Goal: Information Seeking & Learning: Learn about a topic

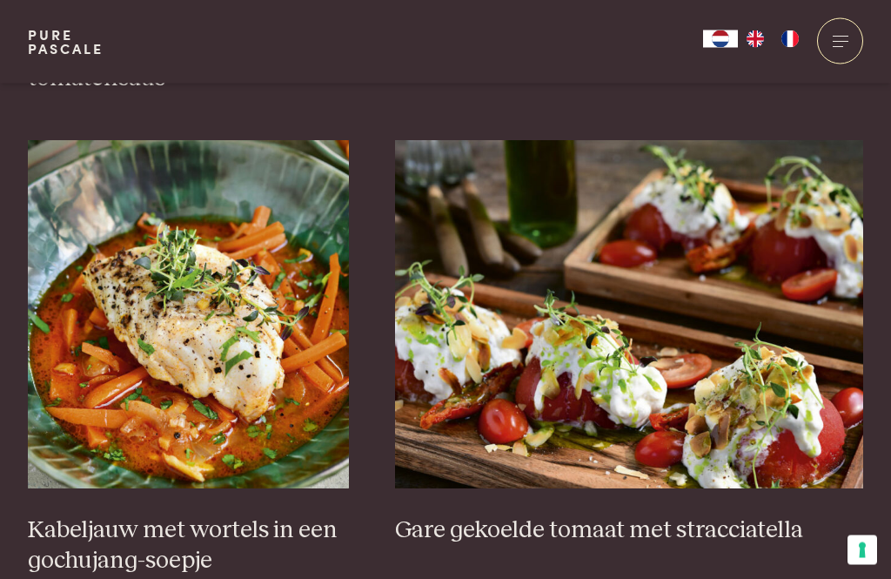
scroll to position [1105, 0]
click at [269, 546] on h3 "Kabeljauw met wortels in een gochujang-soepje" at bounding box center [188, 545] width 321 height 60
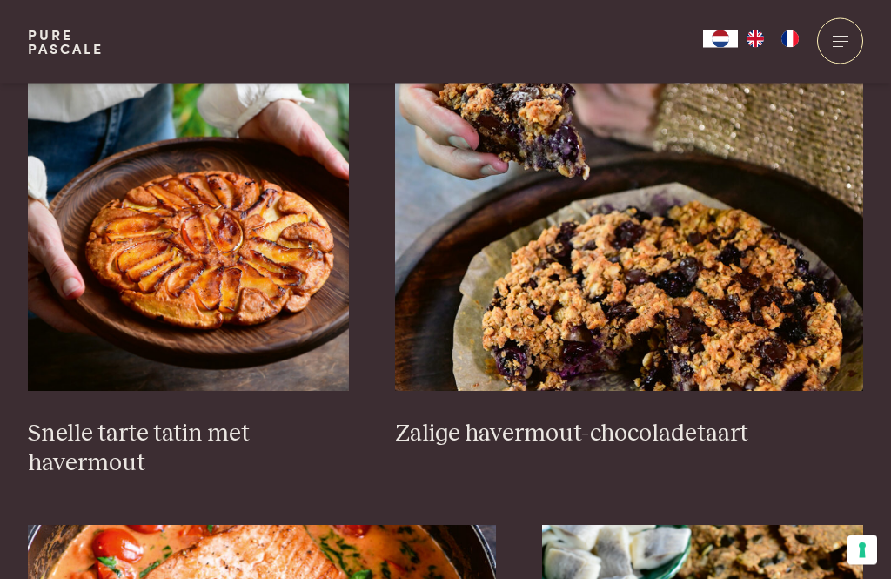
scroll to position [2649, 0]
click at [667, 428] on h3 "Zalige havermout-chocoladetaart" at bounding box center [629, 434] width 468 height 30
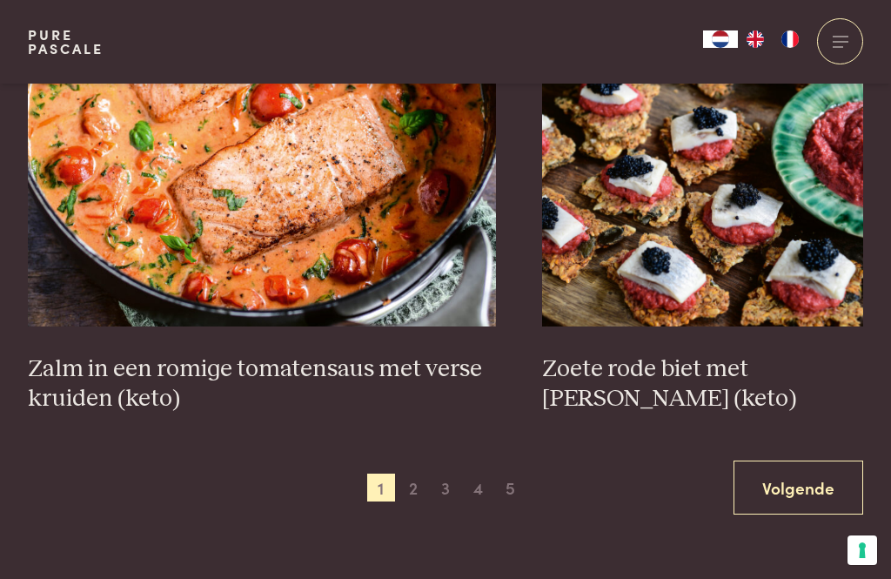
click at [667, 488] on link "Volgende" at bounding box center [799, 487] width 130 height 55
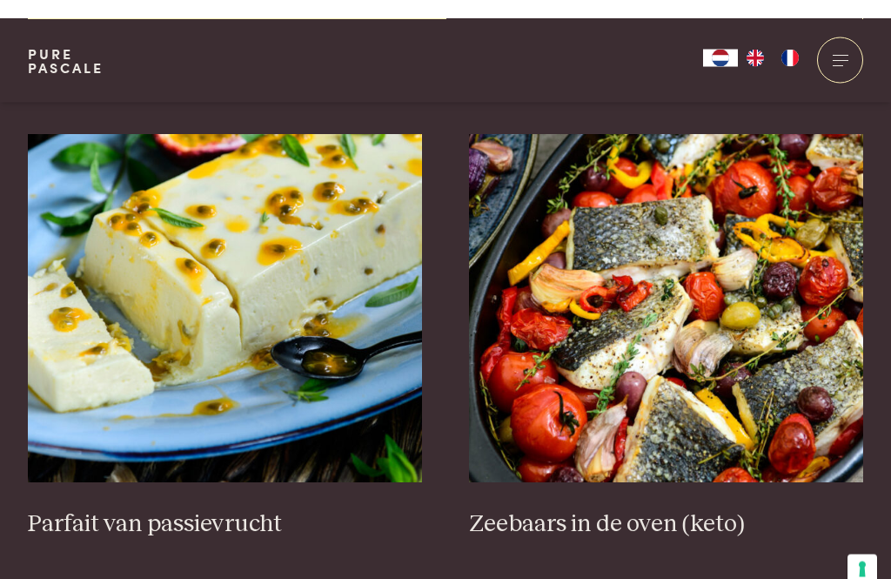
scroll to position [628, 0]
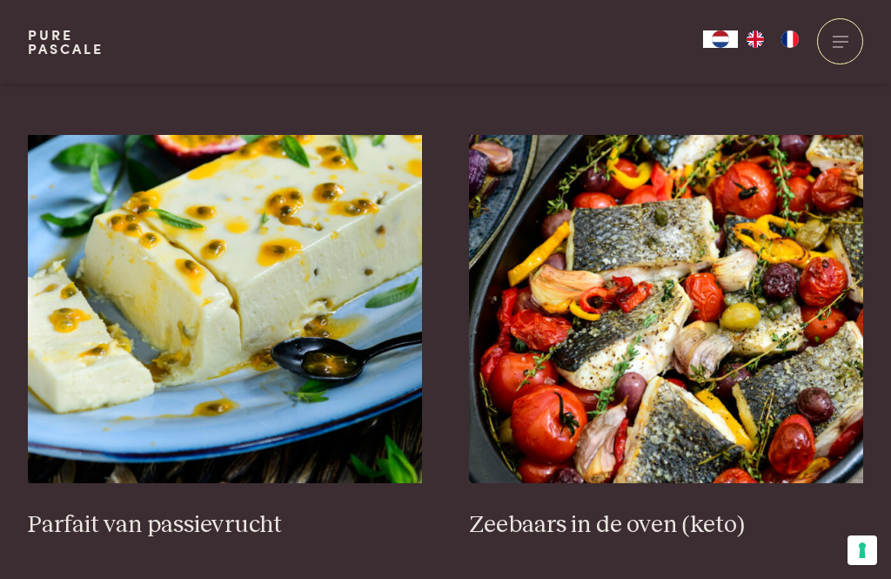
click at [667, 516] on h3 "Zeebaars in de oven (keto)" at bounding box center [666, 525] width 395 height 30
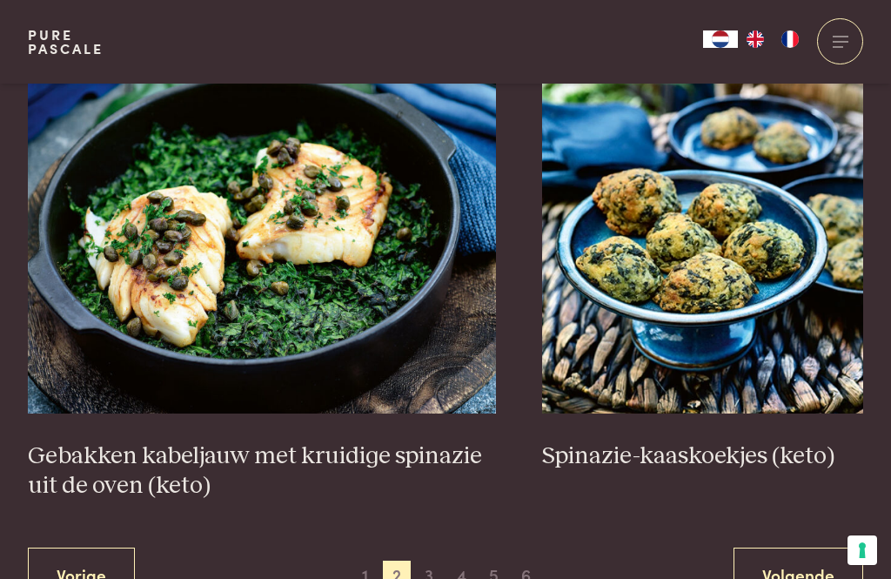
scroll to position [3055, 0]
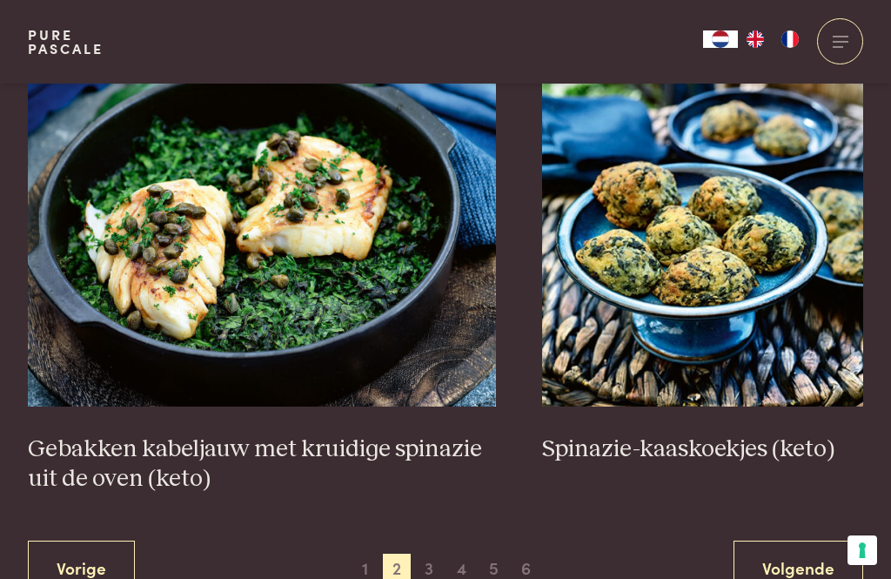
click at [667, 555] on link "Volgende" at bounding box center [799, 567] width 130 height 55
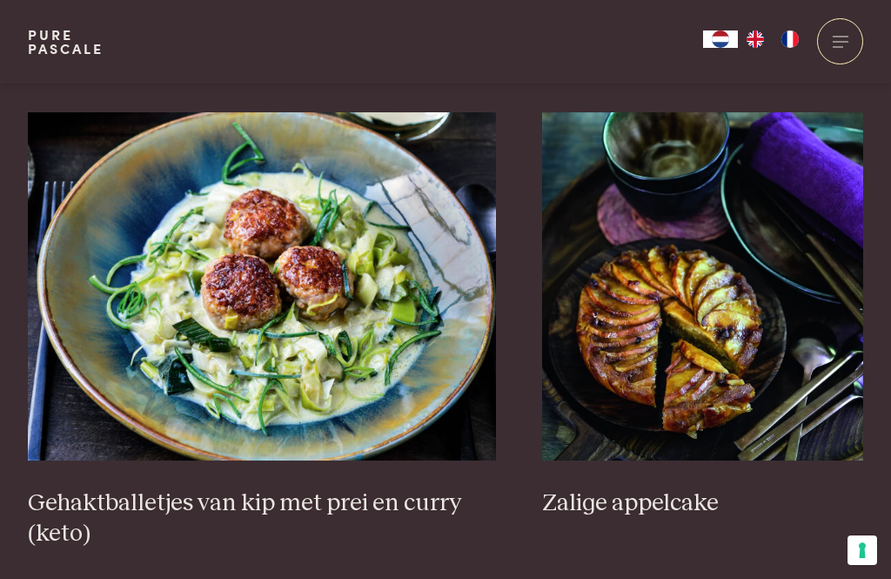
scroll to position [3208, 0]
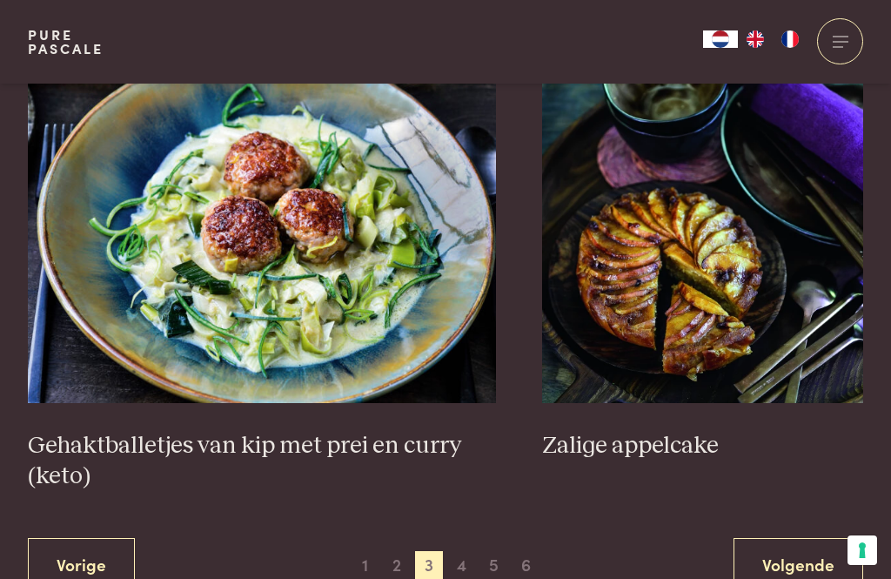
click at [667, 538] on link "Volgende" at bounding box center [799, 565] width 130 height 55
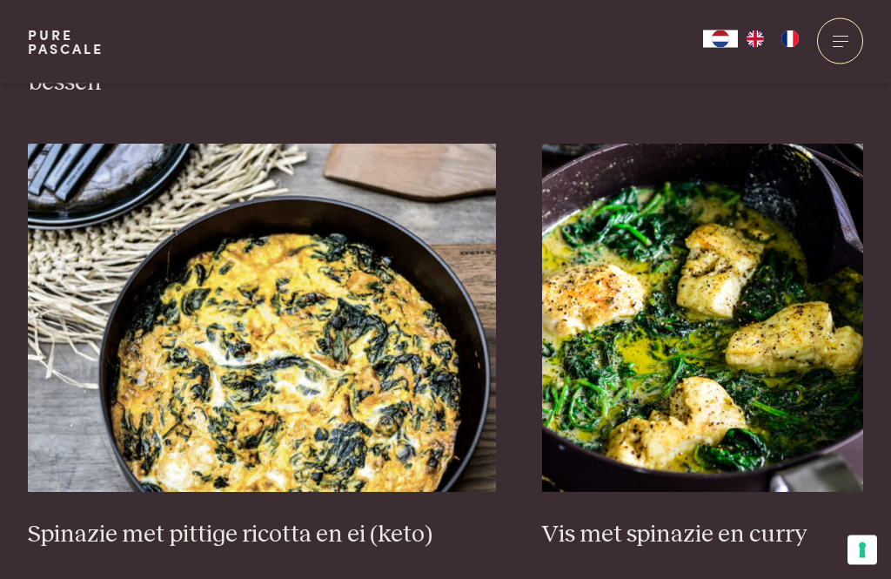
scroll to position [1613, 0]
click at [667, 519] on h3 "Vis met spinazie en curry" at bounding box center [702, 534] width 321 height 30
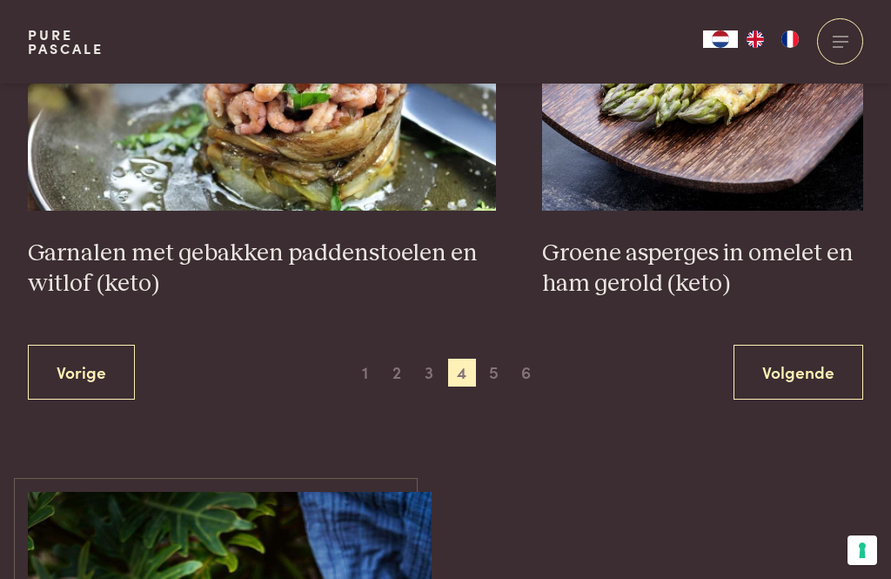
click at [667, 345] on link "Volgende" at bounding box center [799, 372] width 130 height 55
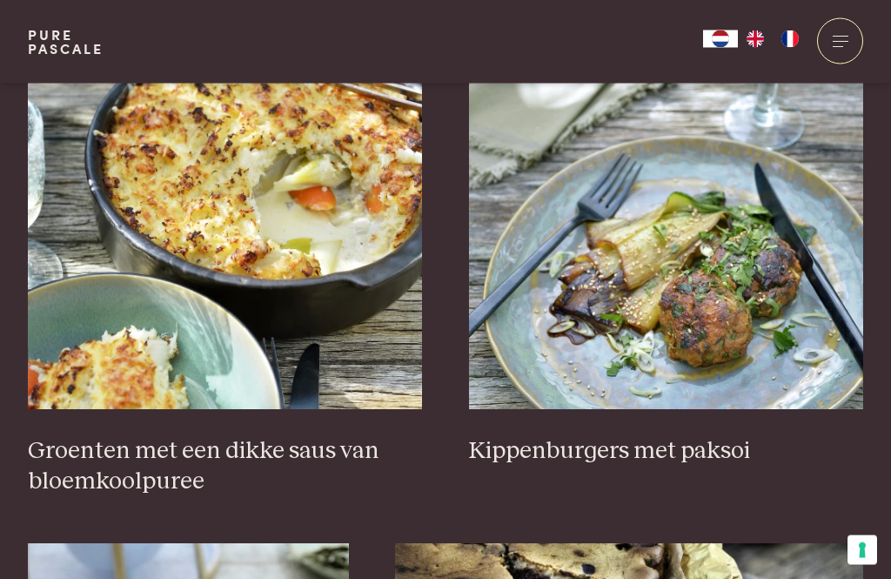
scroll to position [702, 0]
click at [330, 463] on h3 "Groenten met een dikke saus van bloemkoolpuree" at bounding box center [225, 466] width 395 height 60
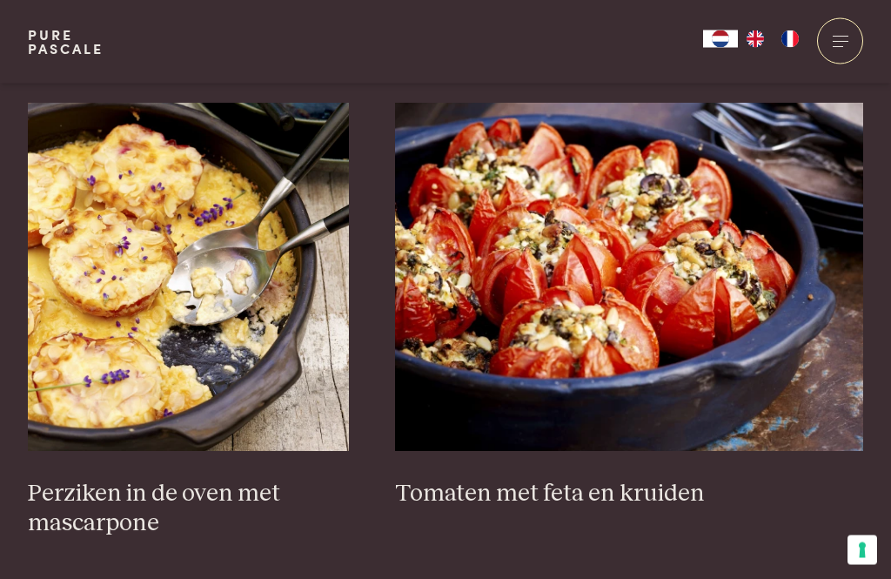
scroll to position [2589, 0]
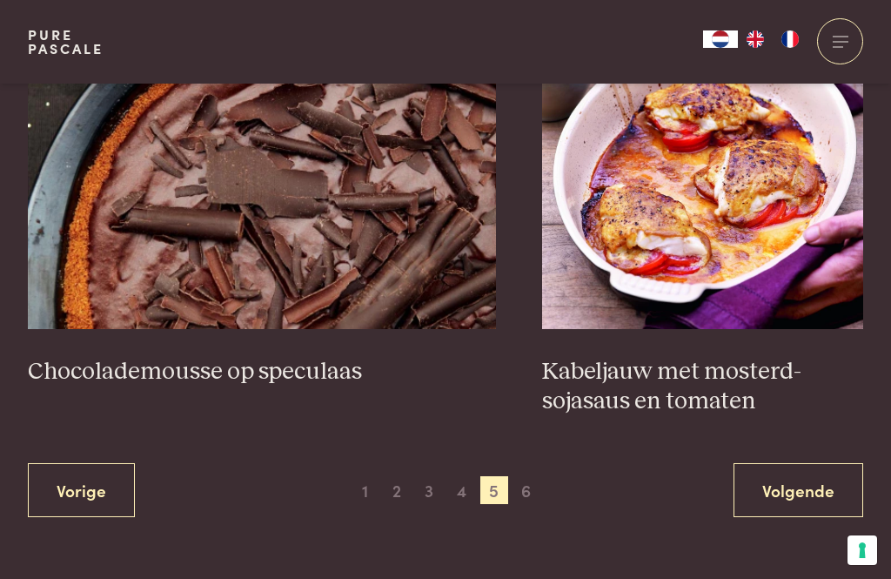
click at [667, 486] on link "Volgende" at bounding box center [799, 490] width 130 height 55
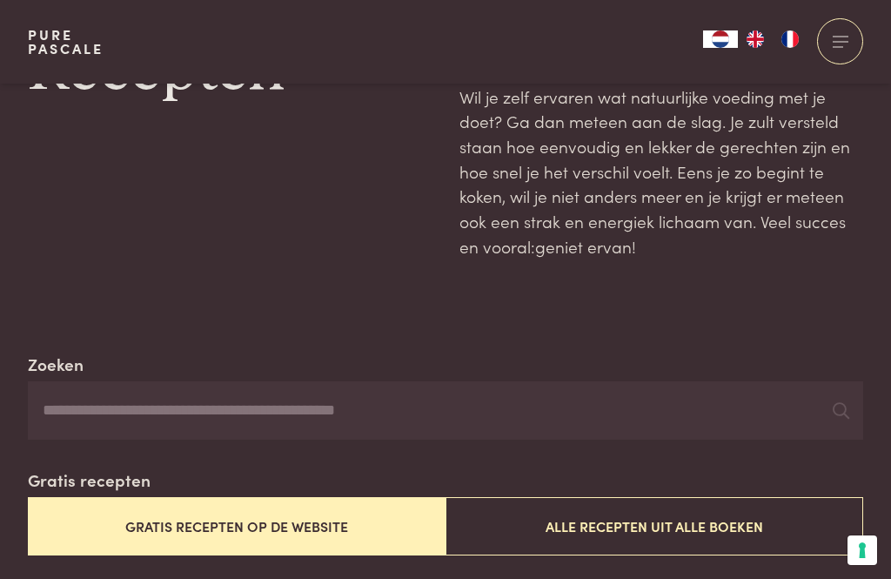
click at [317, 522] on button "Gratis recepten op de website" at bounding box center [237, 526] width 418 height 58
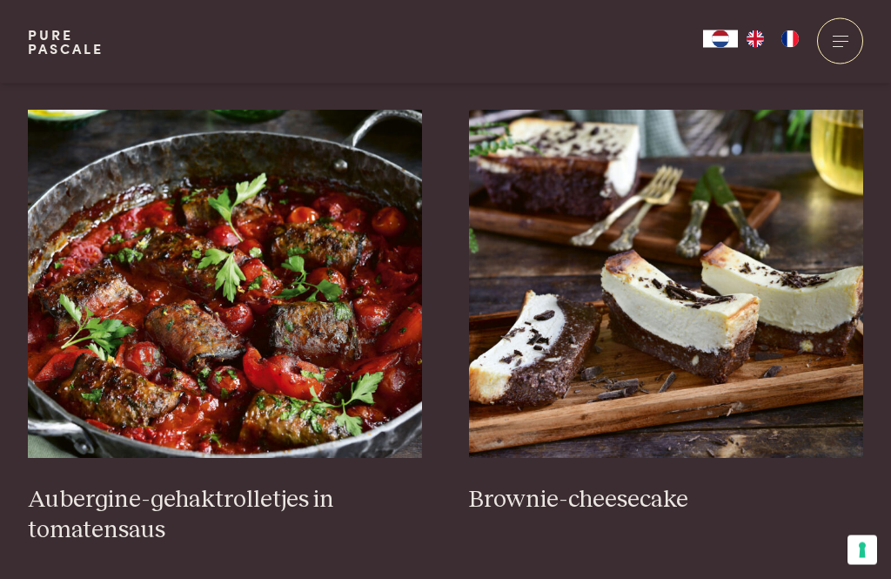
scroll to position [653, 0]
click at [213, 501] on h3 "Aubergine-gehaktrolletjes in tomatensaus" at bounding box center [225, 515] width 395 height 60
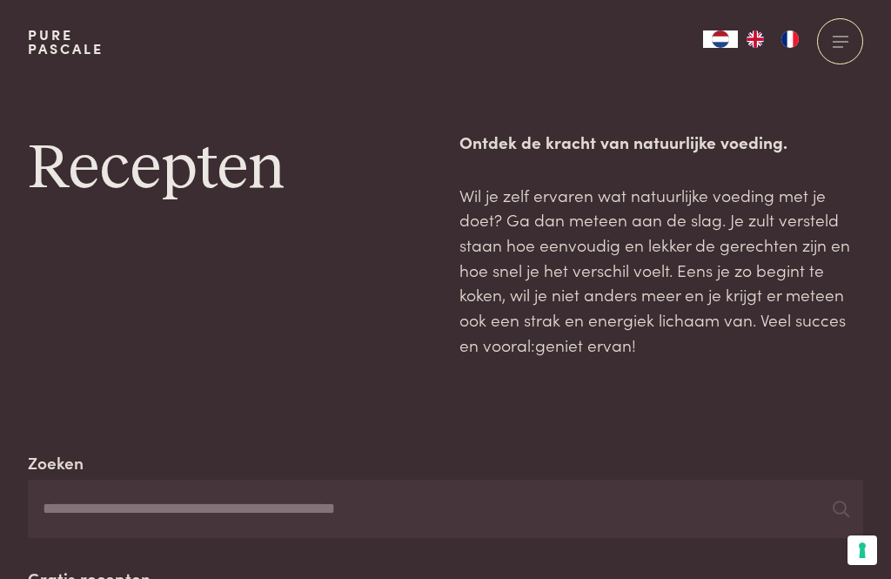
scroll to position [709, 0]
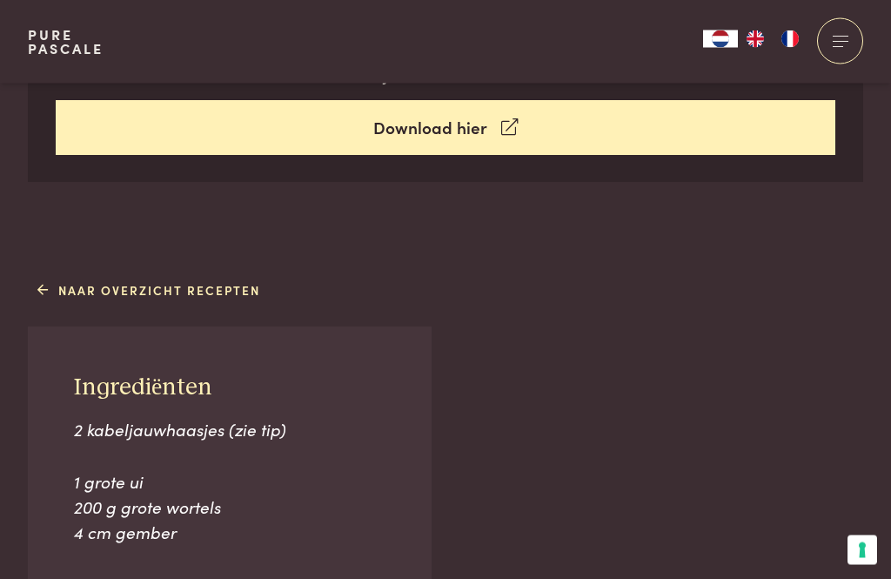
scroll to position [841, 0]
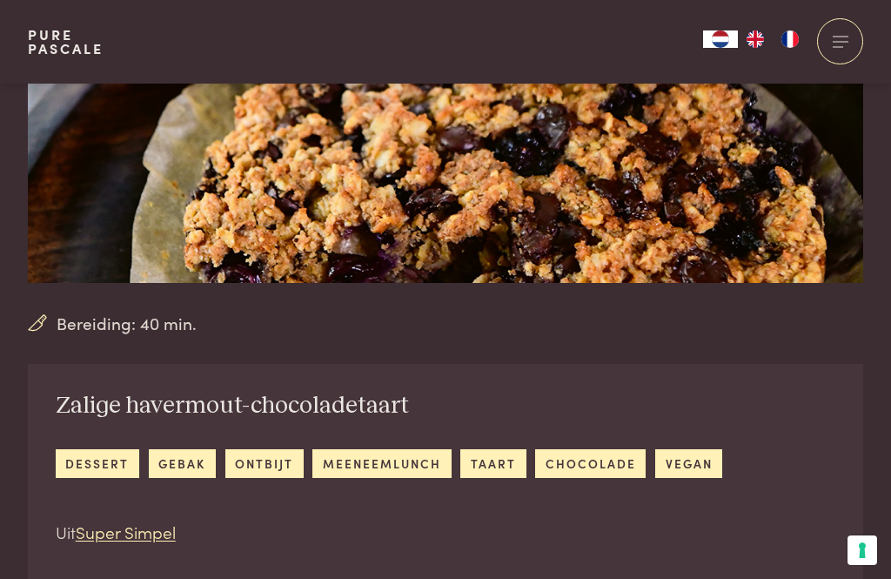
scroll to position [262, 0]
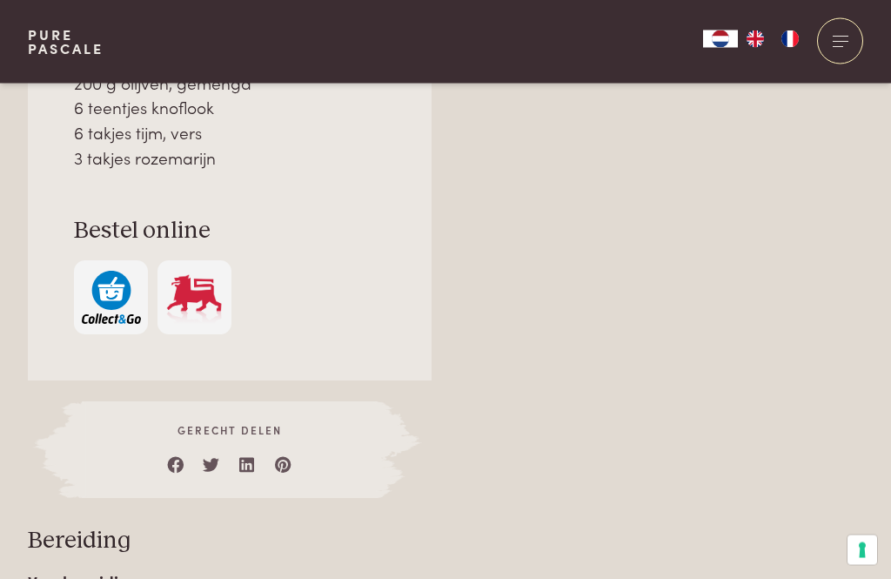
scroll to position [1553, 0]
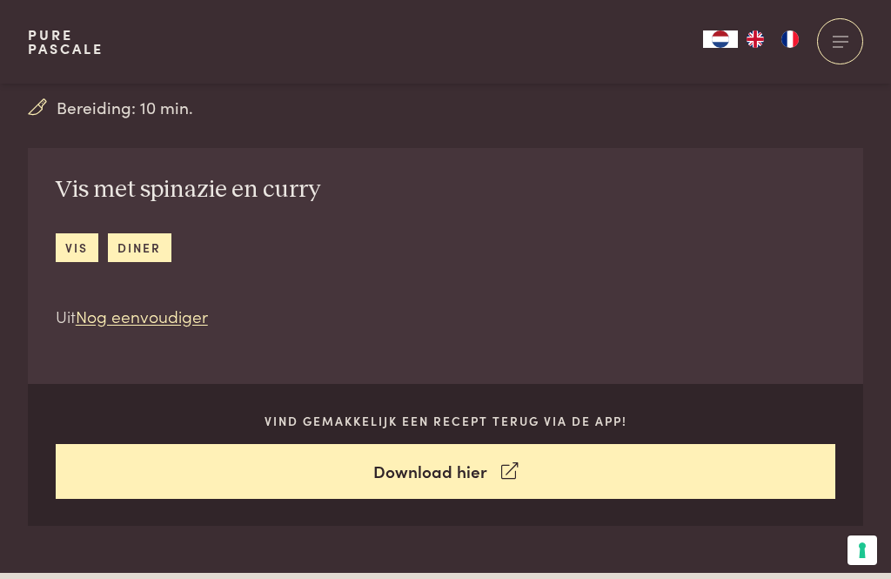
scroll to position [501, 0]
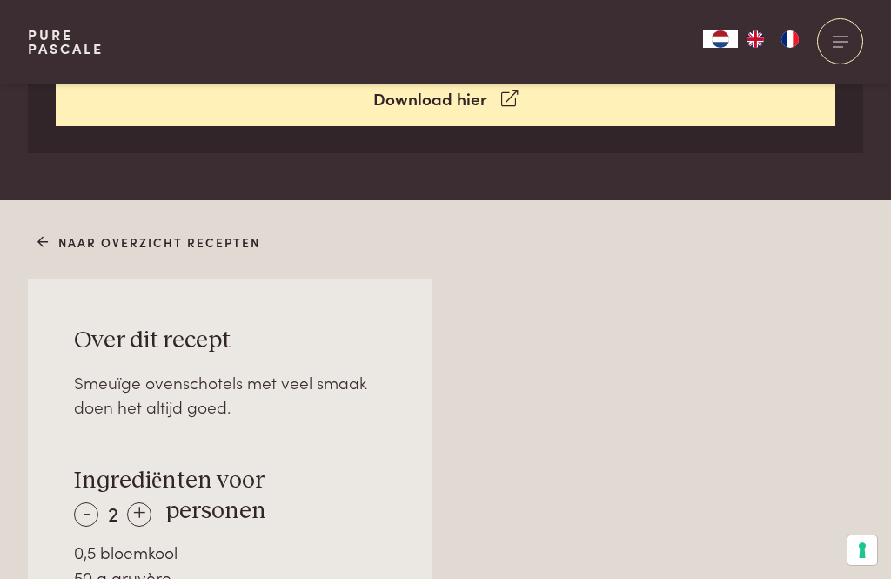
scroll to position [875, 0]
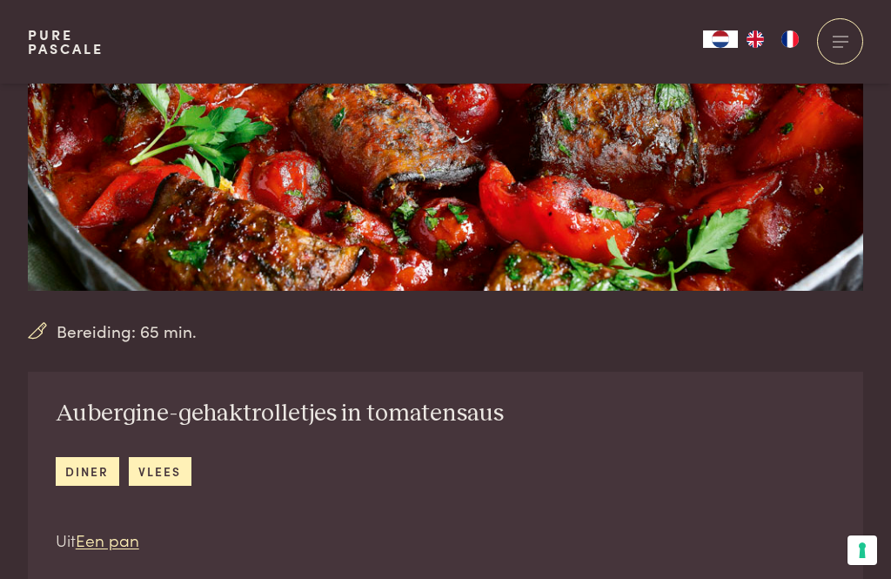
scroll to position [271, 0]
